Goal: Use online tool/utility: Utilize a website feature to perform a specific function

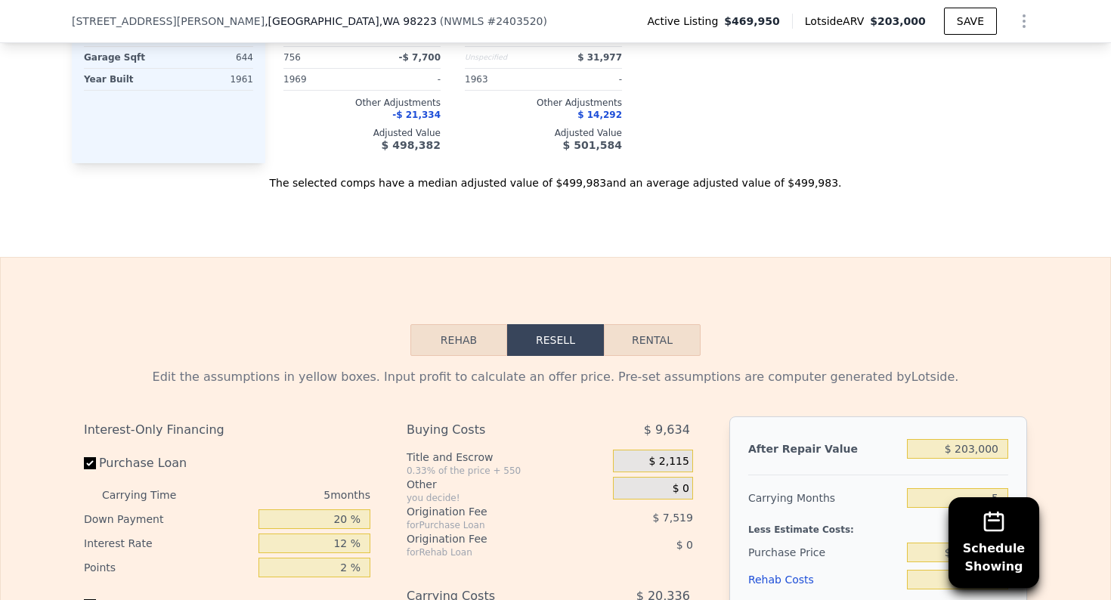
scroll to position [2290, 0]
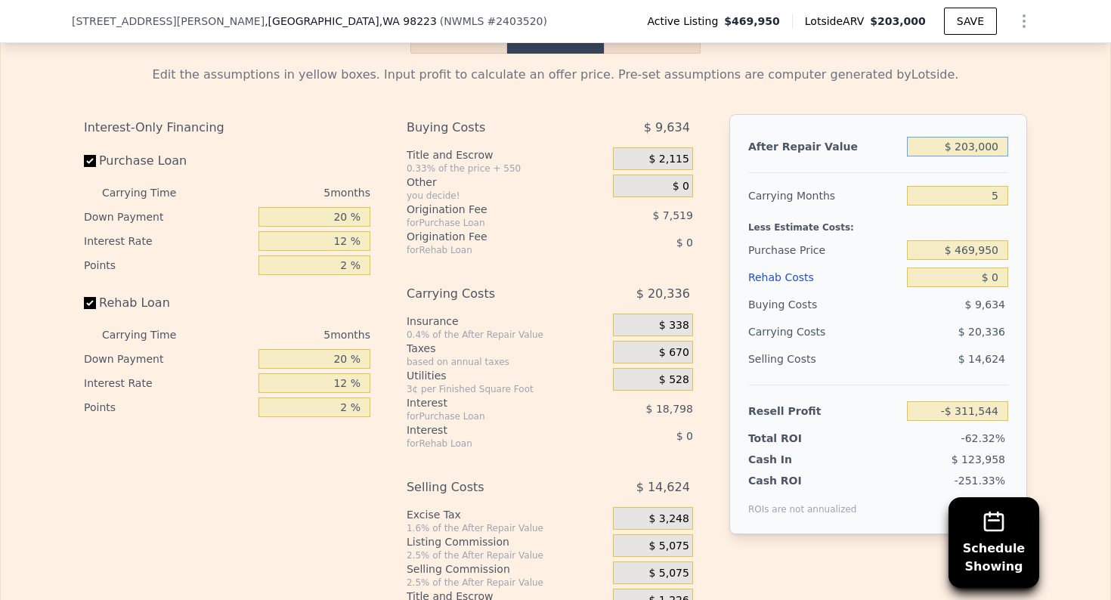
click at [983, 157] on input "$ 203,000" at bounding box center [957, 147] width 101 height 20
type input "$ 7"
type input "-$ 500,125"
type input "$ 70"
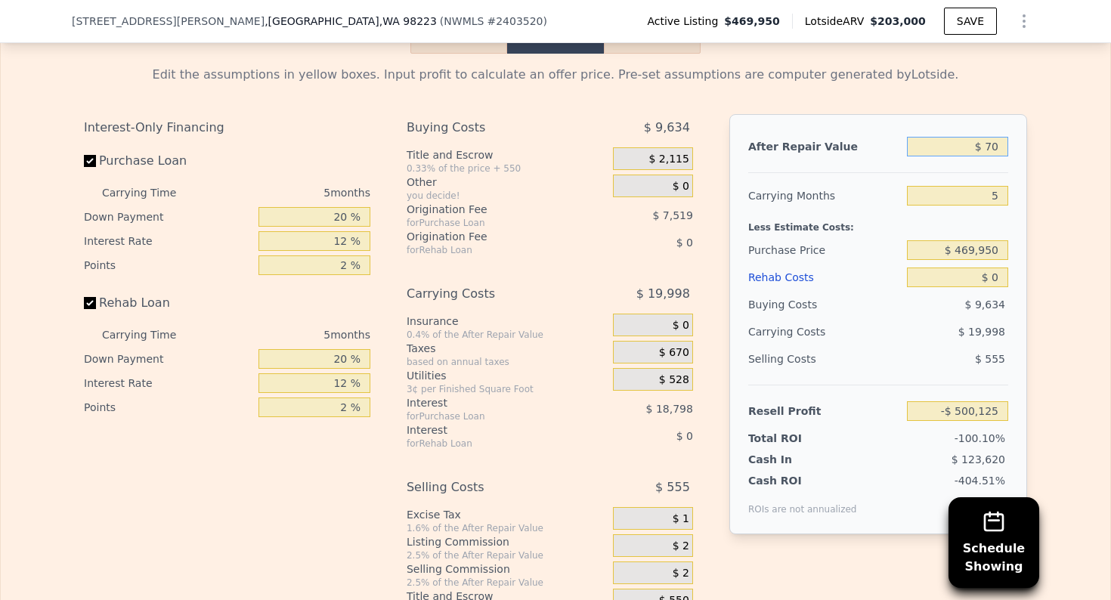
type input "-$ 500,067"
type input "$ 700"
type input "-$ 499,482"
type input "$ 7,000"
type input "-$ 493,629"
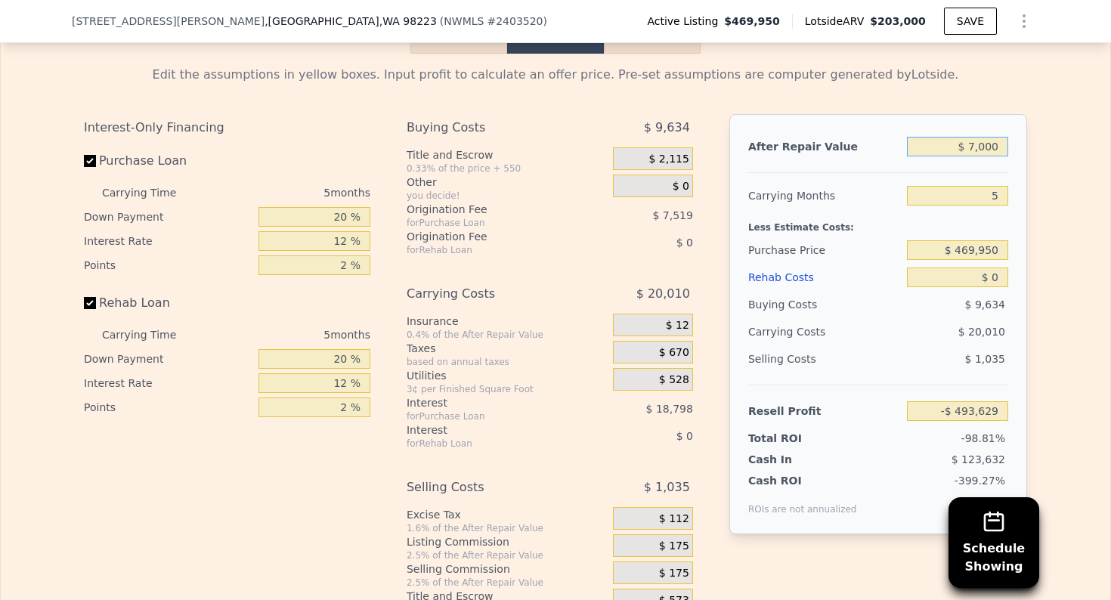
type input "$ 70,000"
type input "-$ 435,102"
type input "$ 700,000"
type input "$ 150,170"
type input "$ 700,000"
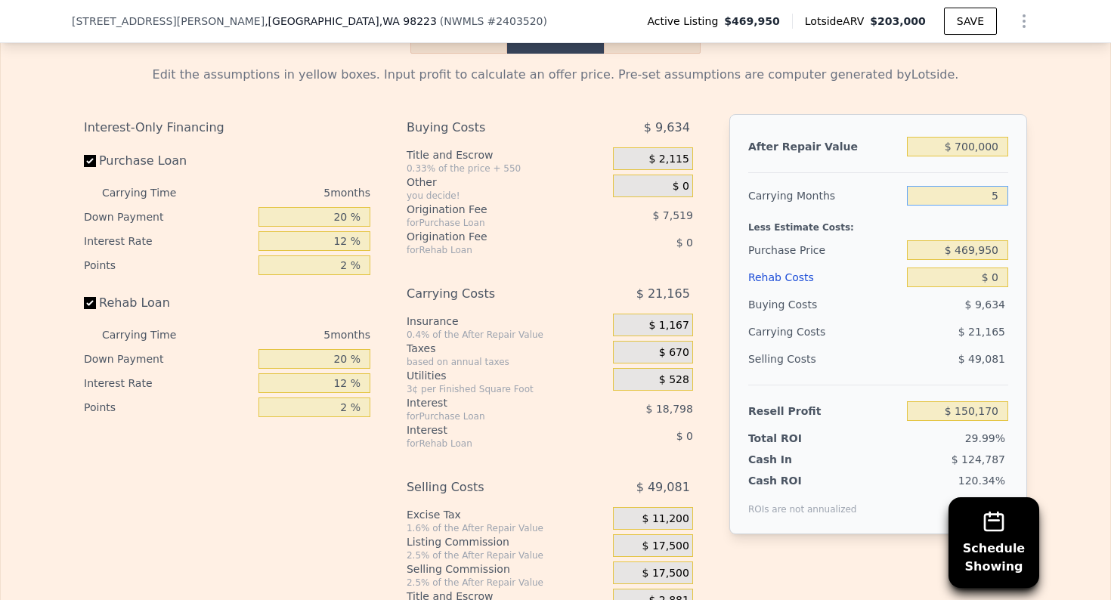
type input "2"
type input "$ 162,869"
type input "2"
type input "$ 650,000"
type input "-$ 23,542"
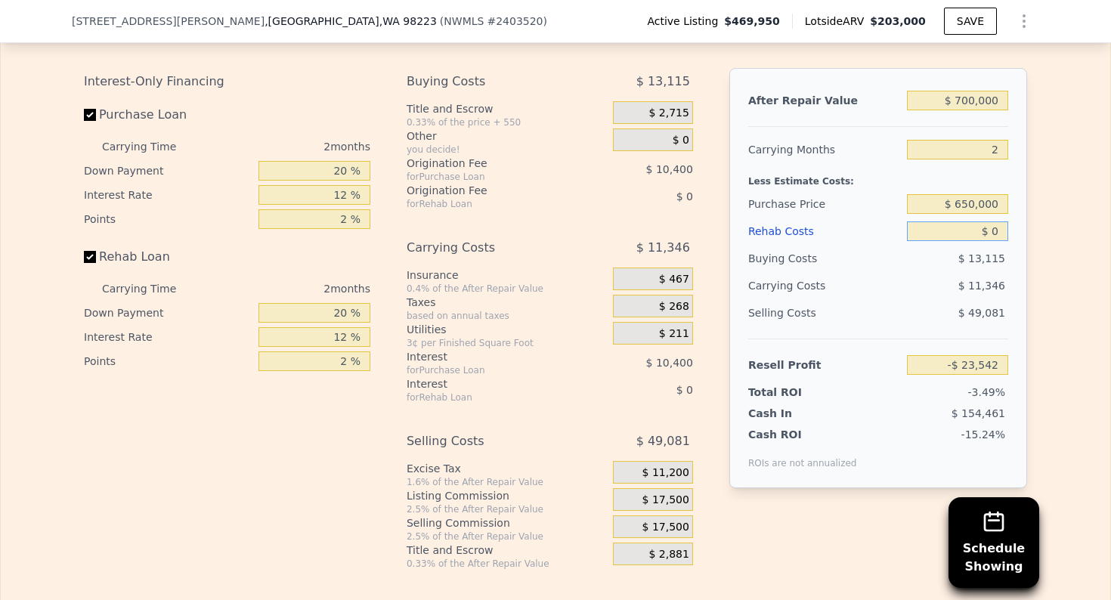
scroll to position [2349, 0]
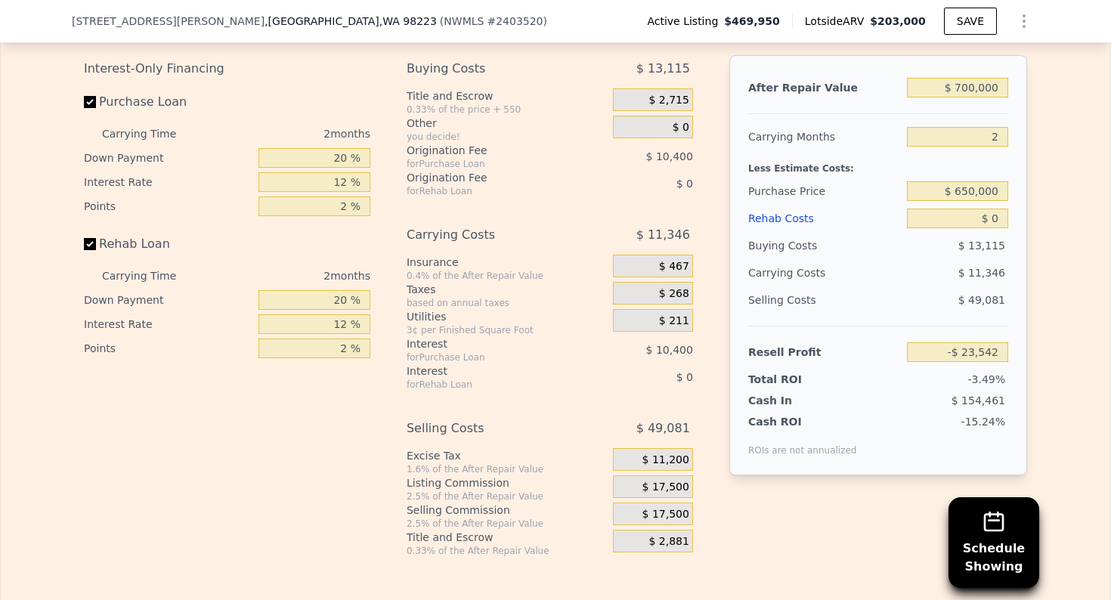
click at [677, 494] on span "$ 17,500" at bounding box center [666, 488] width 47 height 14
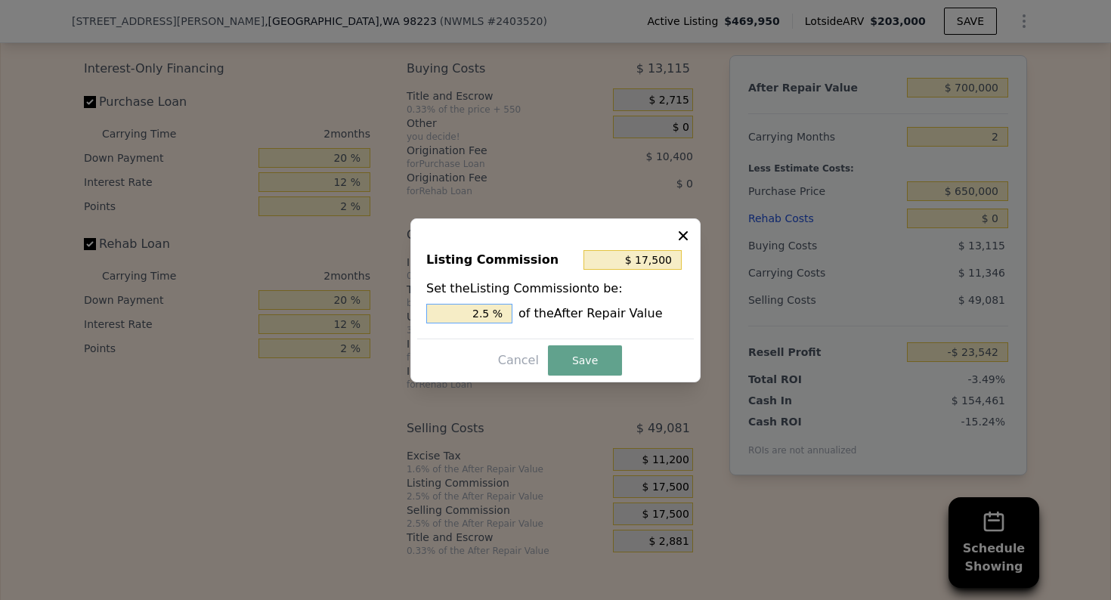
drag, startPoint x: 476, startPoint y: 314, endPoint x: 502, endPoint y: 318, distance: 26.0
click at [502, 318] on input "2.5 %" at bounding box center [469, 314] width 86 height 20
type input "$ 0"
type input "0 %"
click at [568, 365] on button "Save" at bounding box center [585, 361] width 74 height 30
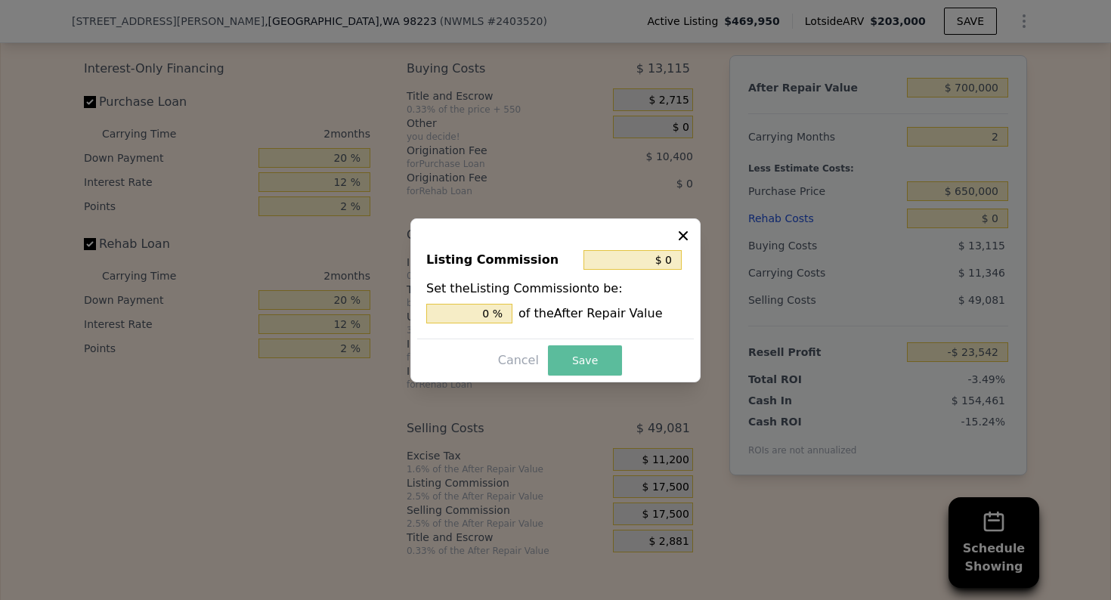
type input "-$ 6,042"
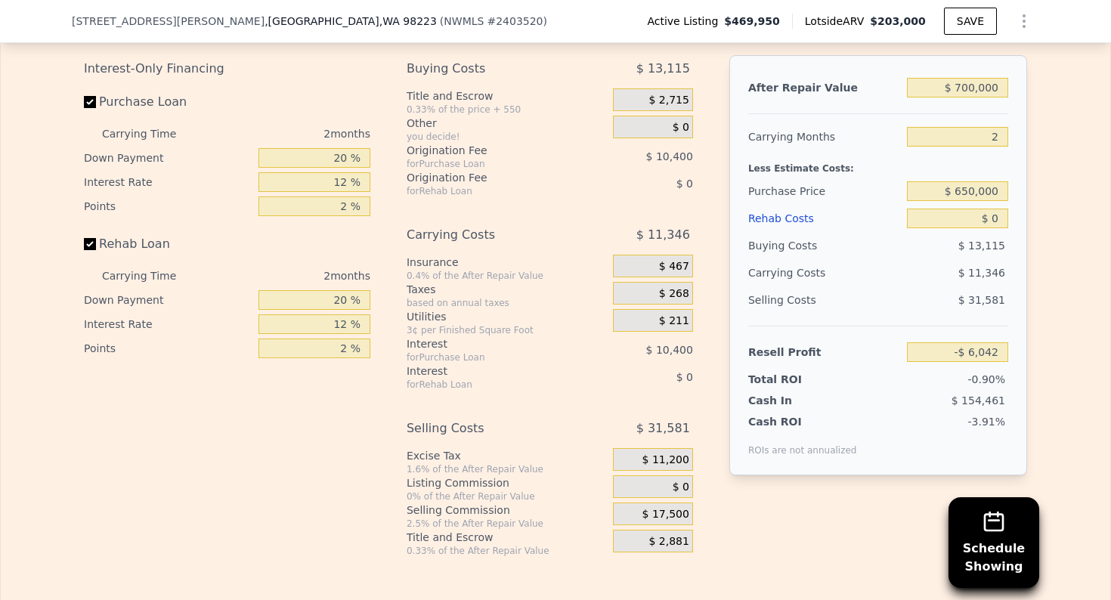
click at [666, 522] on span "$ 17,500" at bounding box center [666, 515] width 47 height 14
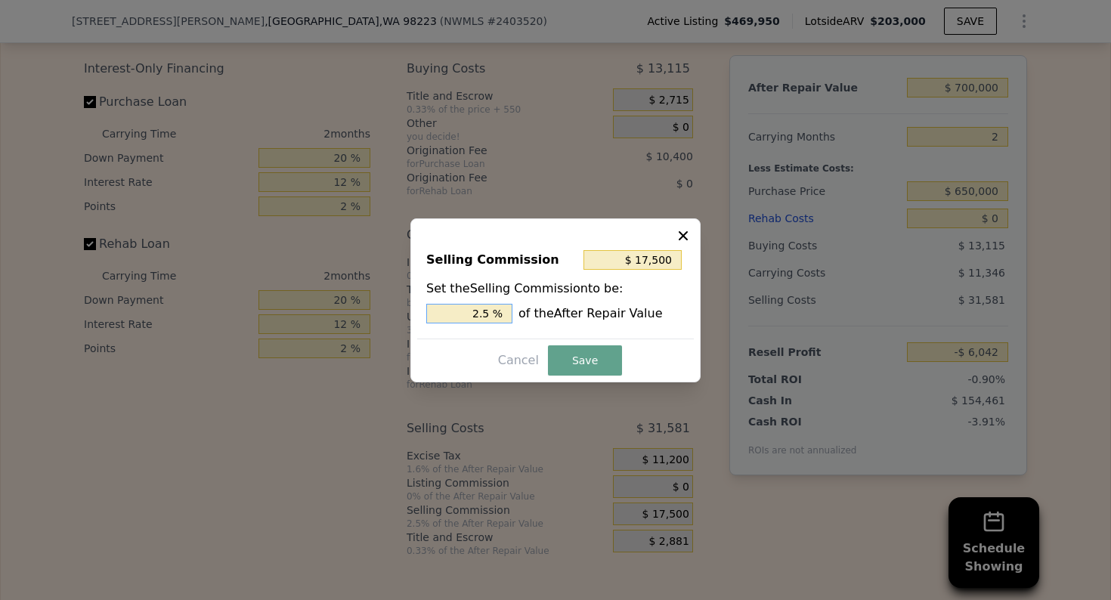
drag, startPoint x: 470, startPoint y: 311, endPoint x: 514, endPoint y: 315, distance: 44.8
click at [514, 315] on div "2.5 % of the After Repair Value" at bounding box center [555, 314] width 259 height 20
type input "$ 0"
type input "0 %"
click at [572, 367] on button "Save" at bounding box center [585, 361] width 74 height 30
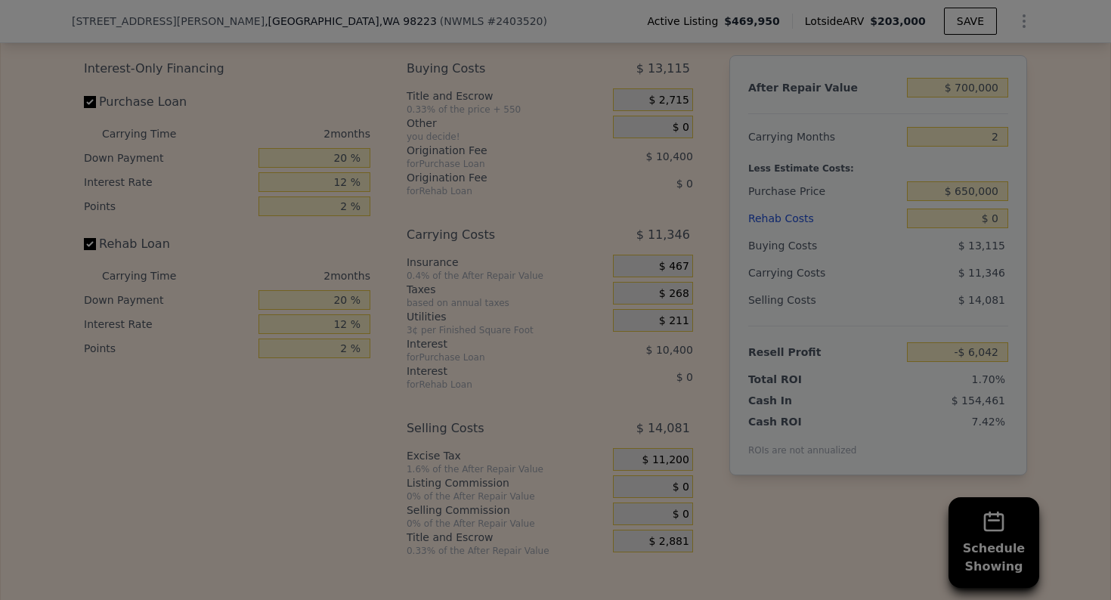
type input "$ 11,458"
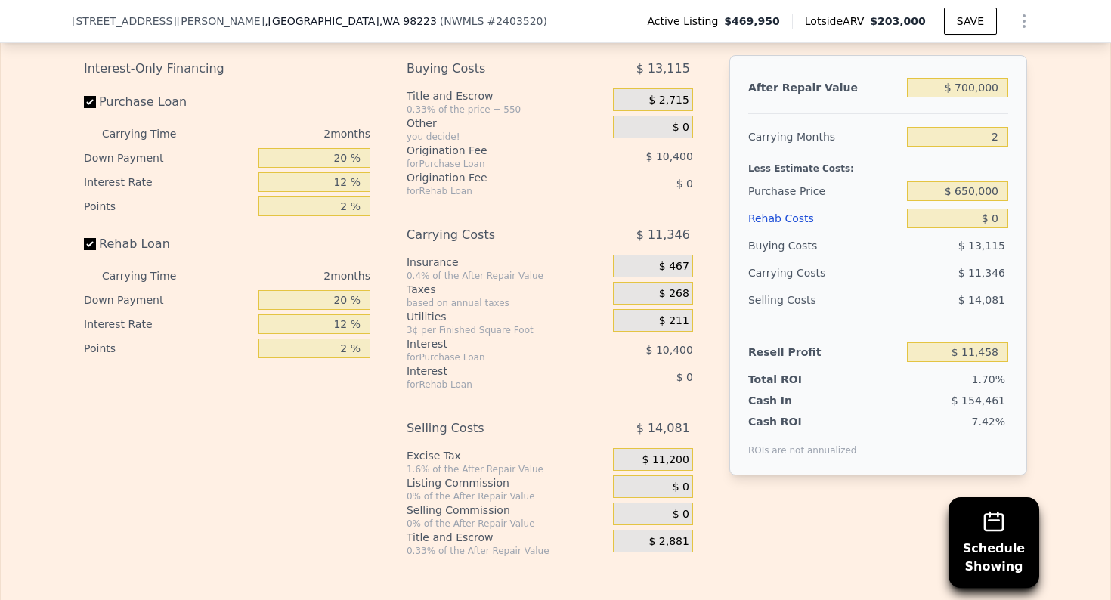
click at [839, 457] on div "ROIs are not annualized" at bounding box center [803, 442] width 109 height 27
type input "$ 203,000"
type input "5"
type input "-$ 311,544"
click at [974, 91] on input "$ 203,000" at bounding box center [957, 88] width 101 height 20
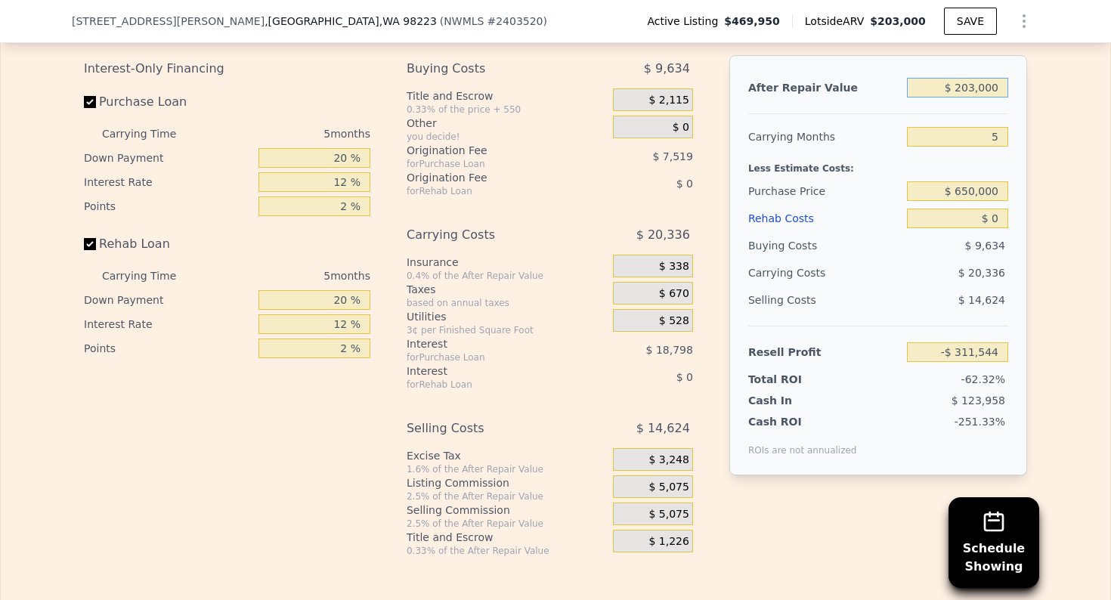
click at [974, 90] on input "$ 203,000" at bounding box center [957, 88] width 101 height 20
type input "$ 7"
type input "-$ 500,125"
type input "$ 70"
type input "-$ 500,067"
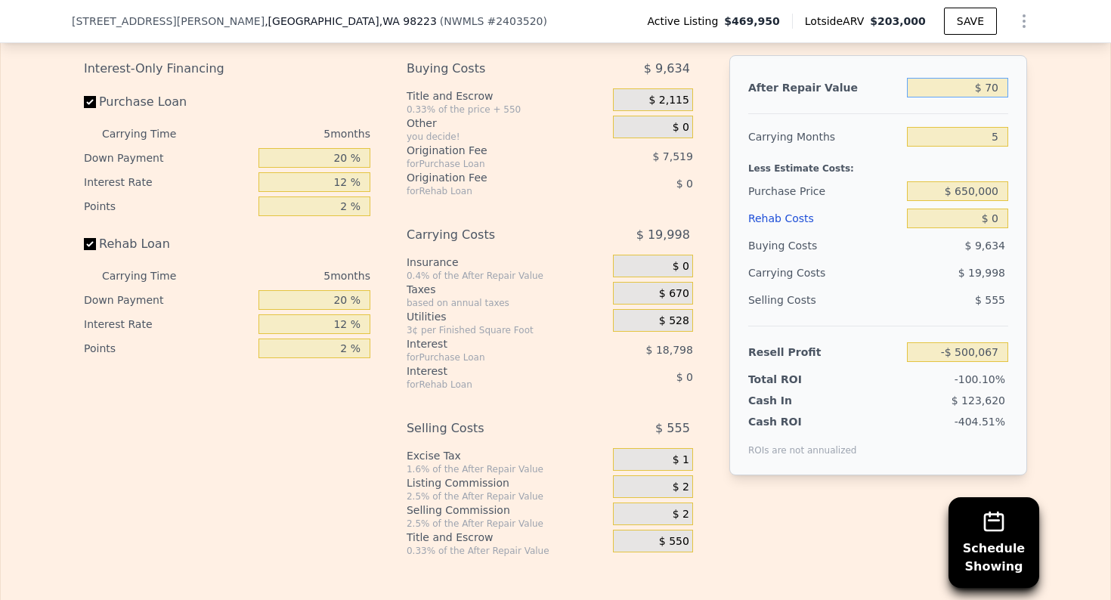
type input "$ 700"
type input "-$ 499,482"
type input "$ 7,000"
type input "-$ 493,629"
type input "$ 70,000"
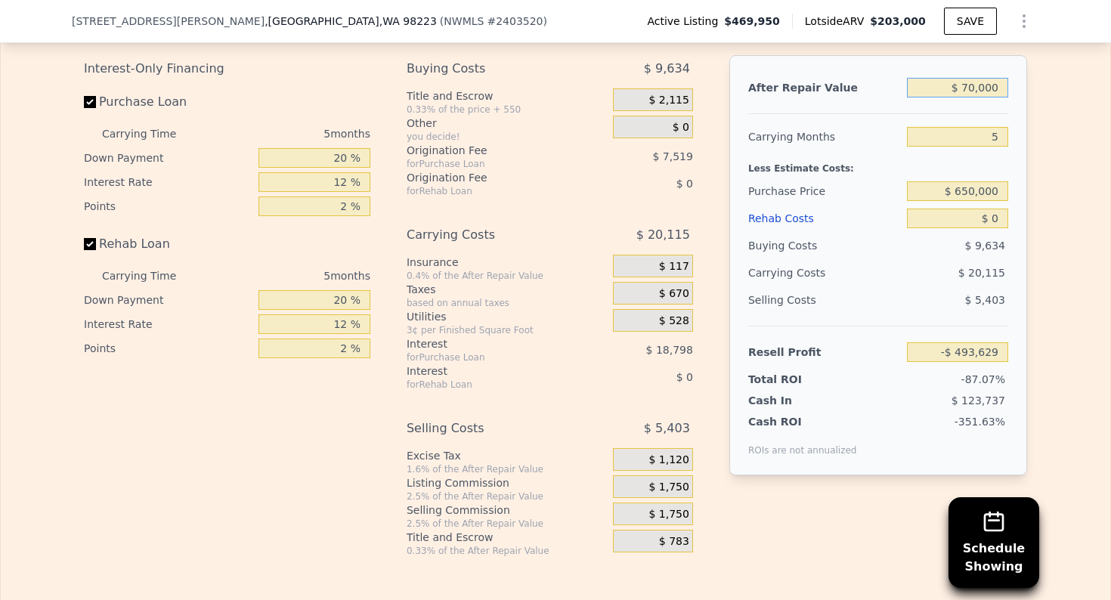
type input "-$ 435,102"
type input "$ 700,000"
type input "$ 150,170"
type input "$ 700,000"
type input "2"
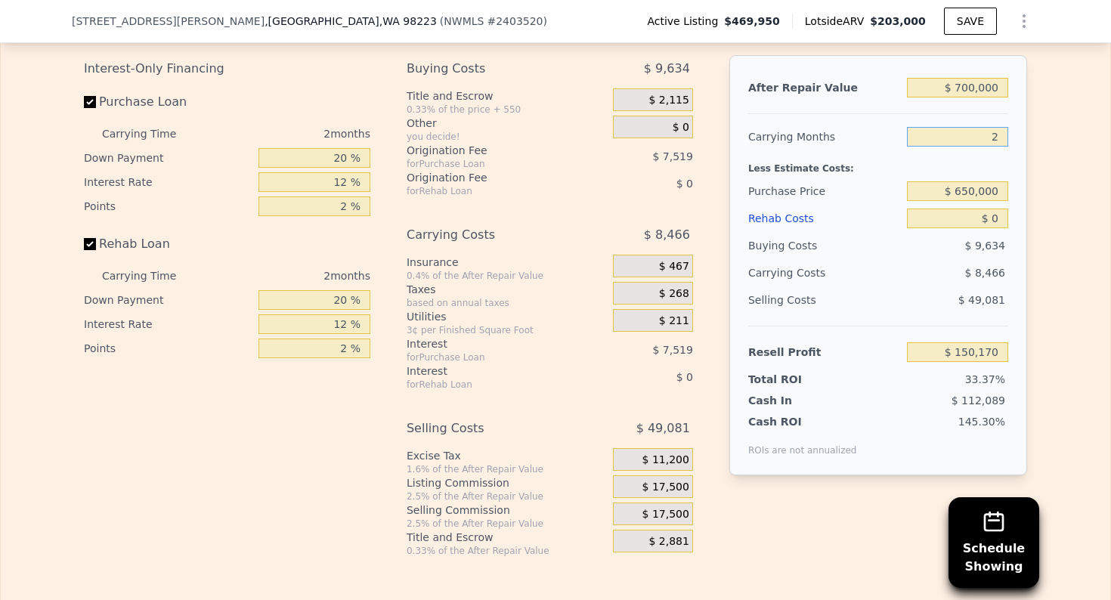
type input "$ 162,869"
type input "2"
type input "-$ 23,542"
click at [636, 493] on div "$ 17,500" at bounding box center [653, 487] width 80 height 23
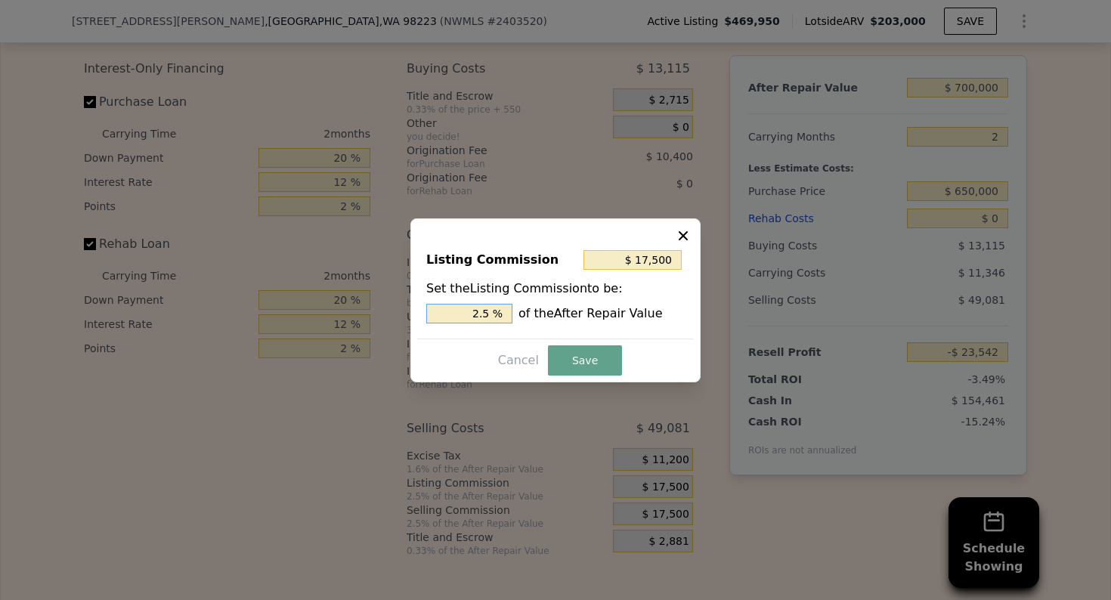
drag, startPoint x: 476, startPoint y: 310, endPoint x: 519, endPoint y: 313, distance: 43.2
click at [519, 313] on div "2.5 % of the After Repair Value" at bounding box center [555, 314] width 259 height 20
type input "$ 0"
type input "0 %"
click at [560, 355] on button "Save" at bounding box center [585, 361] width 74 height 30
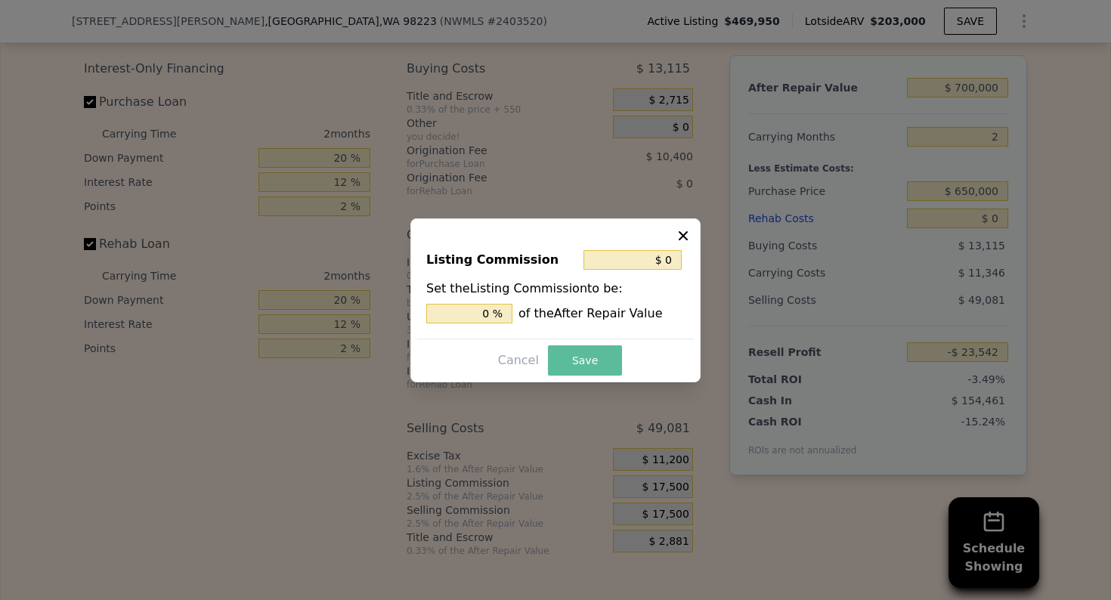
type input "-$ 6,042"
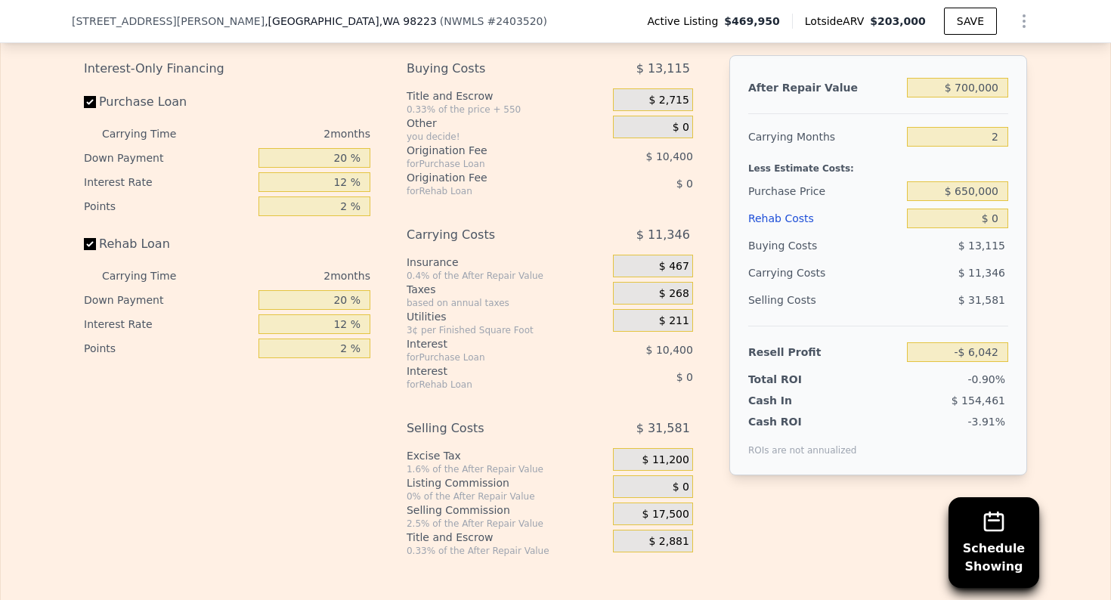
click at [634, 523] on div "$ 17,500" at bounding box center [653, 514] width 80 height 23
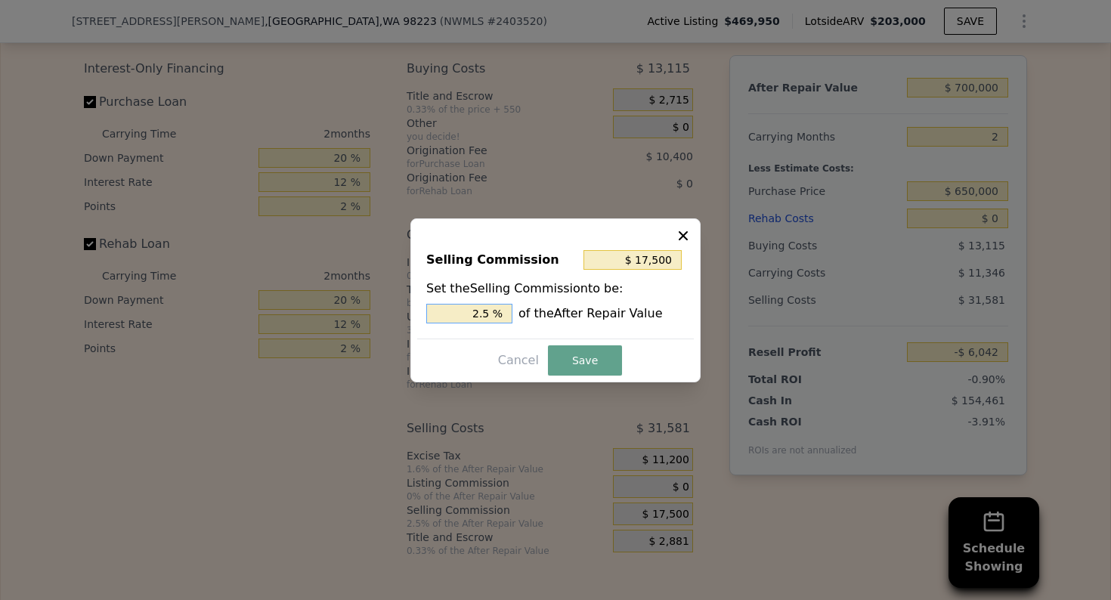
drag, startPoint x: 472, startPoint y: 309, endPoint x: 514, endPoint y: 315, distance: 42.7
click at [514, 315] on div "2.5 % of the After Repair Value" at bounding box center [555, 314] width 259 height 20
type input "$ 0"
type input "0 %"
click at [575, 356] on button "Save" at bounding box center [585, 361] width 74 height 30
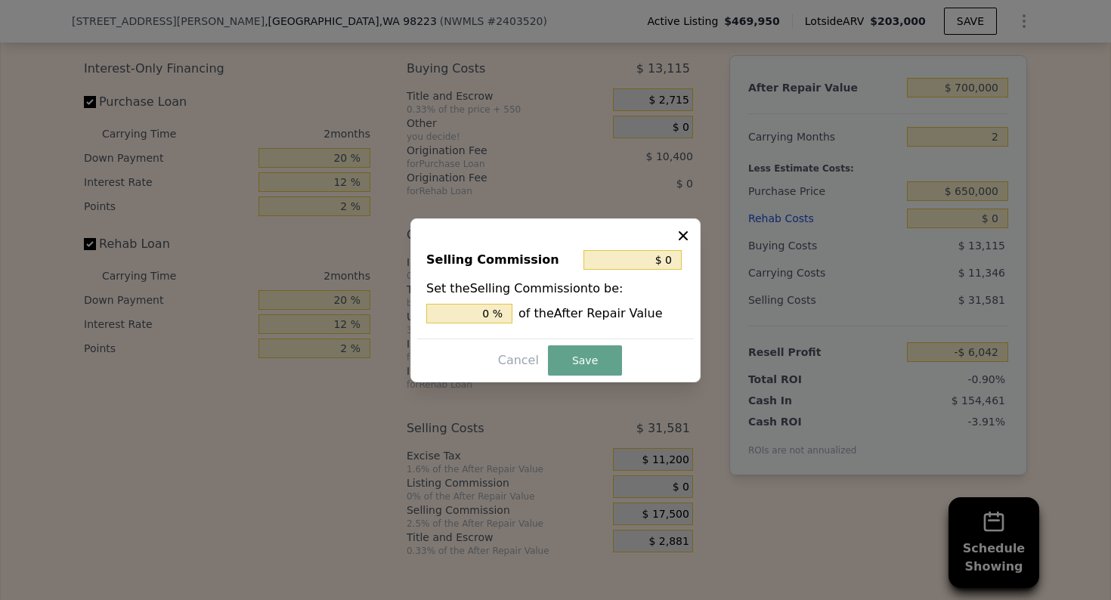
type input "$ 11,458"
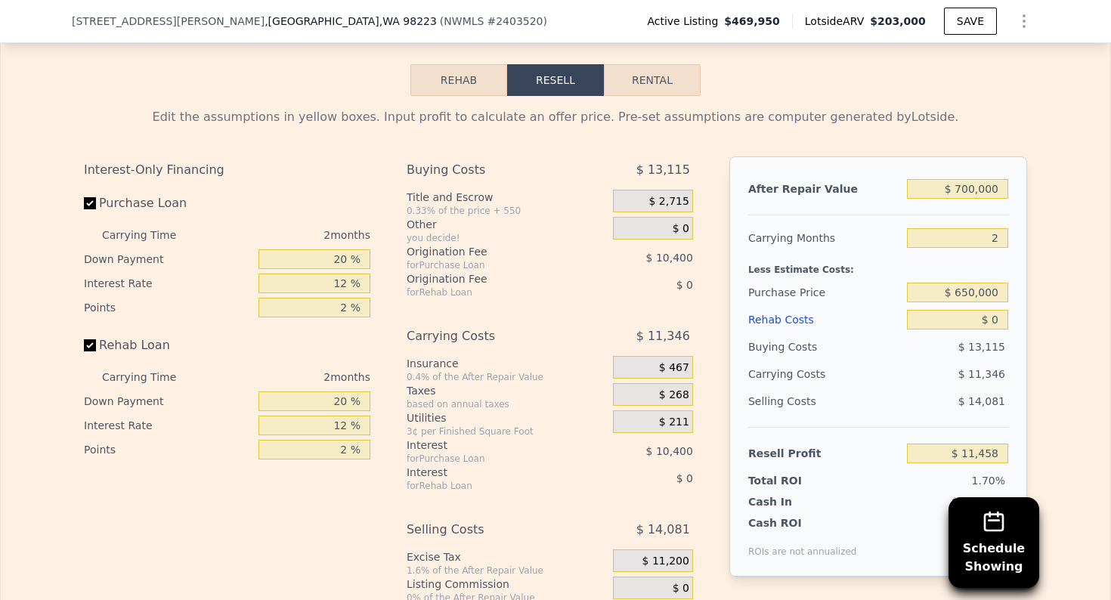
scroll to position [2253, 0]
